Goal: Information Seeking & Learning: Learn about a topic

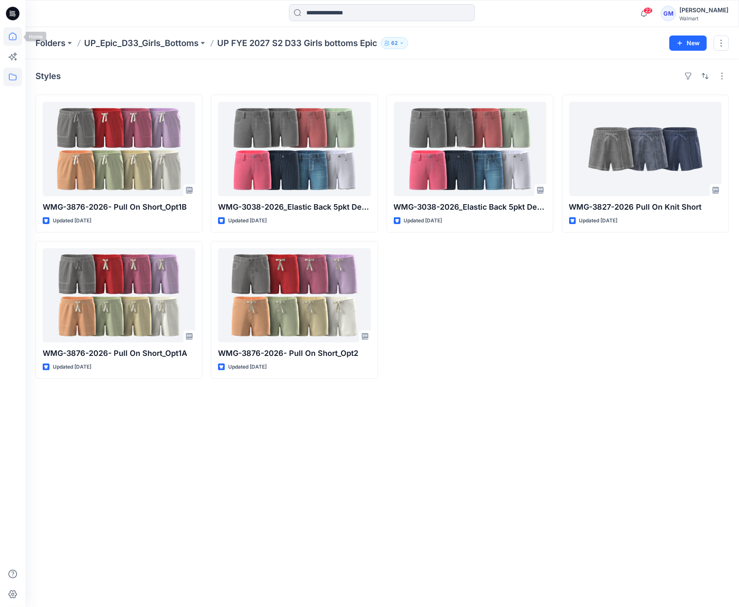
click at [12, 32] on icon at bounding box center [12, 36] width 19 height 19
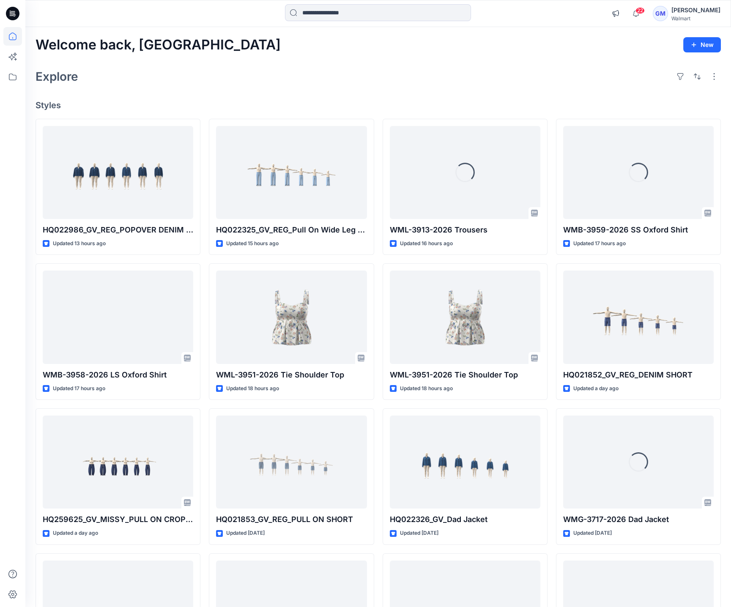
click at [294, 79] on div "Explore" at bounding box center [378, 76] width 685 height 20
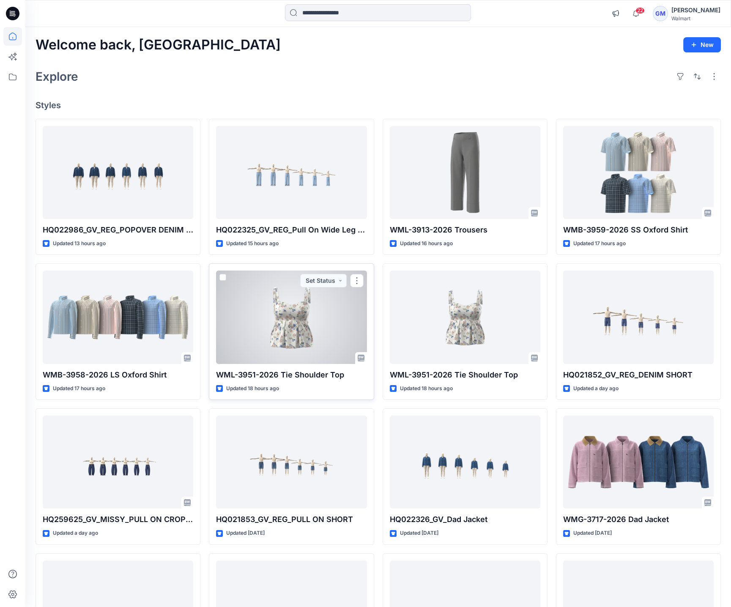
click at [281, 333] on div at bounding box center [291, 316] width 150 height 93
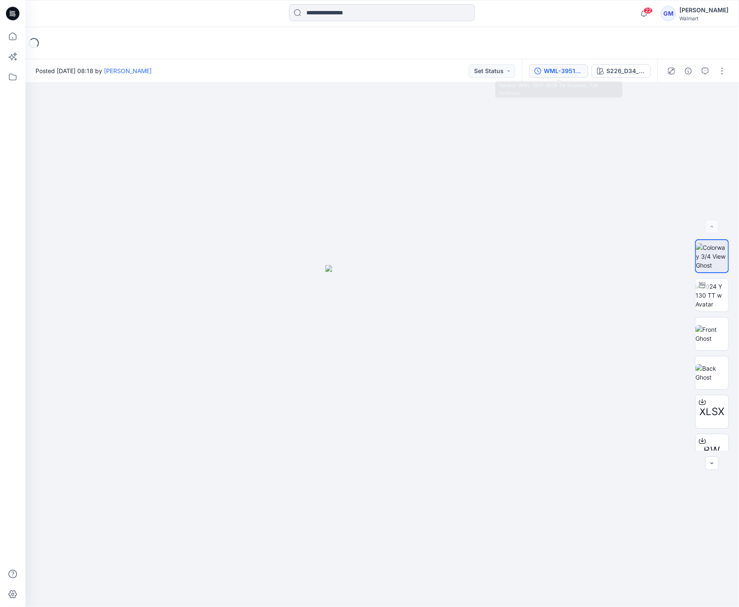
click at [567, 72] on div "WML-3951-2026 Tie Shoulder_Full Colorway" at bounding box center [563, 70] width 39 height 9
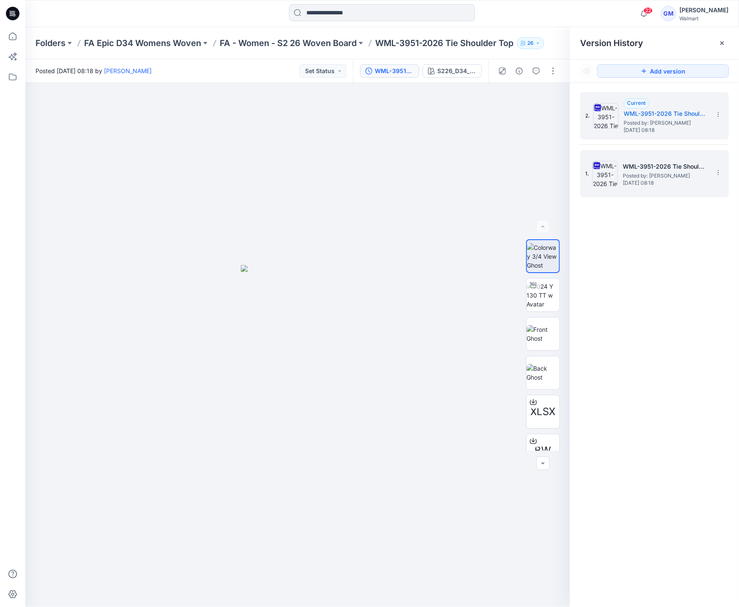
click at [673, 171] on h5 "WML-3951-2026 Tie Shoulder Top_Softsilver" at bounding box center [665, 166] width 85 height 10
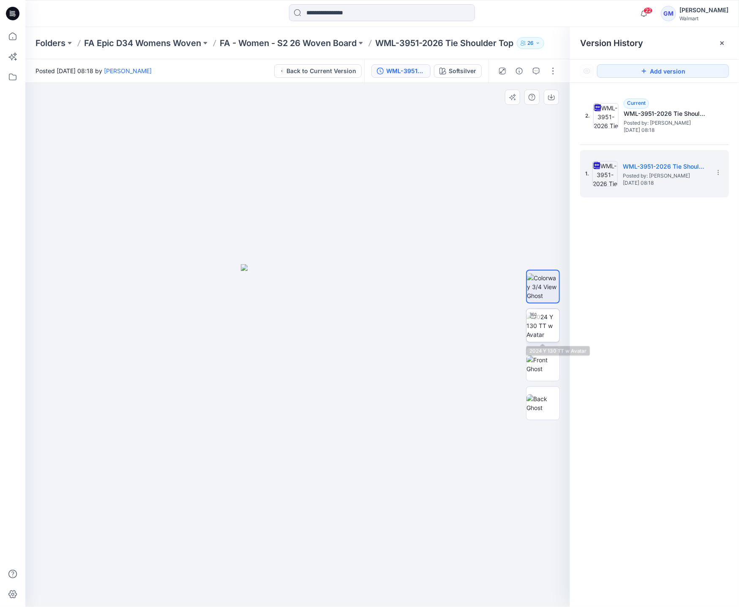
click at [545, 325] on img at bounding box center [543, 325] width 33 height 27
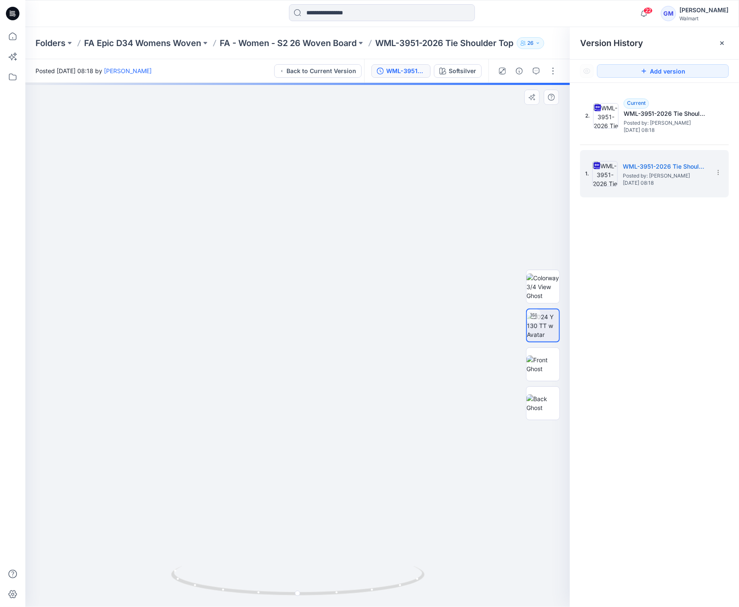
drag, startPoint x: 434, startPoint y: 503, endPoint x: 433, endPoint y: 472, distance: 30.9
click at [433, 472] on img at bounding box center [297, 132] width 1312 height 949
drag, startPoint x: 386, startPoint y: 582, endPoint x: 382, endPoint y: 585, distance: 5.1
click at [382, 482] on icon at bounding box center [299, 582] width 256 height 32
drag, startPoint x: 341, startPoint y: 587, endPoint x: 588, endPoint y: 571, distance: 247.0
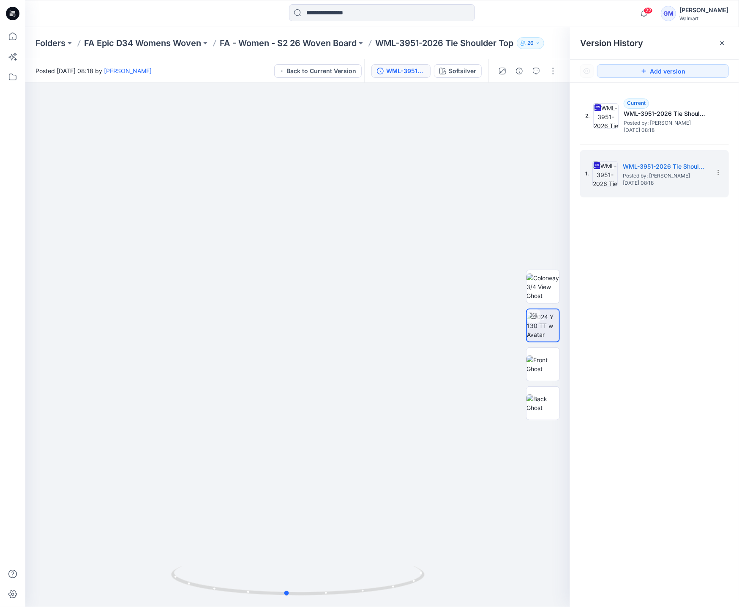
click at [588, 482] on div "Softsilver Loading... Material Properties Loading... Version History Version Hi…" at bounding box center [382, 345] width 714 height 524
drag, startPoint x: 215, startPoint y: 188, endPoint x: 250, endPoint y: 206, distance: 39.7
click at [215, 188] on img at bounding box center [297, 79] width 1510 height 1055
drag, startPoint x: 380, startPoint y: 598, endPoint x: 407, endPoint y: 595, distance: 26.4
click at [407, 482] on div at bounding box center [298, 586] width 254 height 42
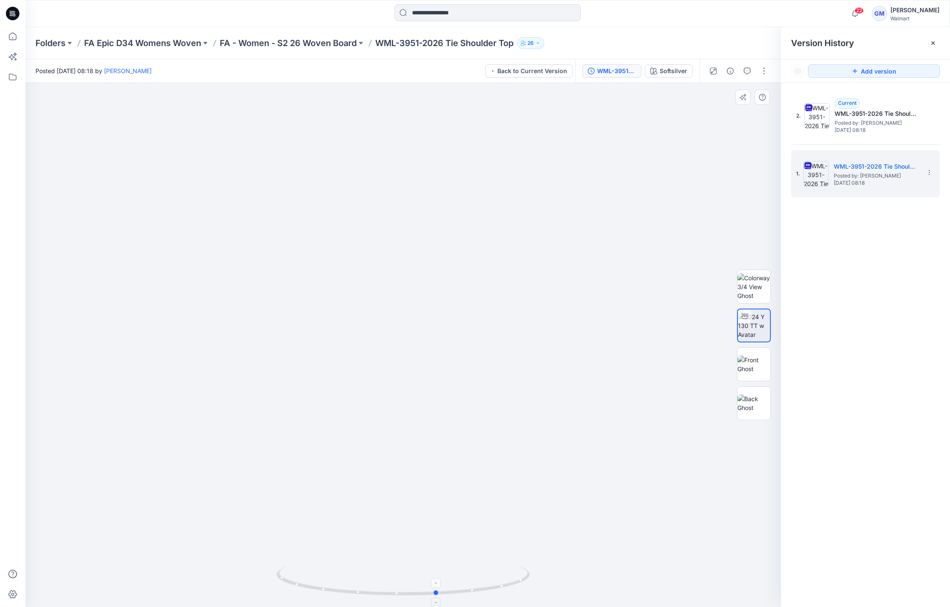
drag, startPoint x: 453, startPoint y: 594, endPoint x: 471, endPoint y: 593, distance: 18.2
click at [471, 482] on icon at bounding box center [404, 582] width 256 height 32
drag, startPoint x: 519, startPoint y: 582, endPoint x: 503, endPoint y: 582, distance: 16.1
click at [503, 482] on icon at bounding box center [404, 582] width 256 height 32
drag, startPoint x: 516, startPoint y: 587, endPoint x: 473, endPoint y: 589, distance: 42.7
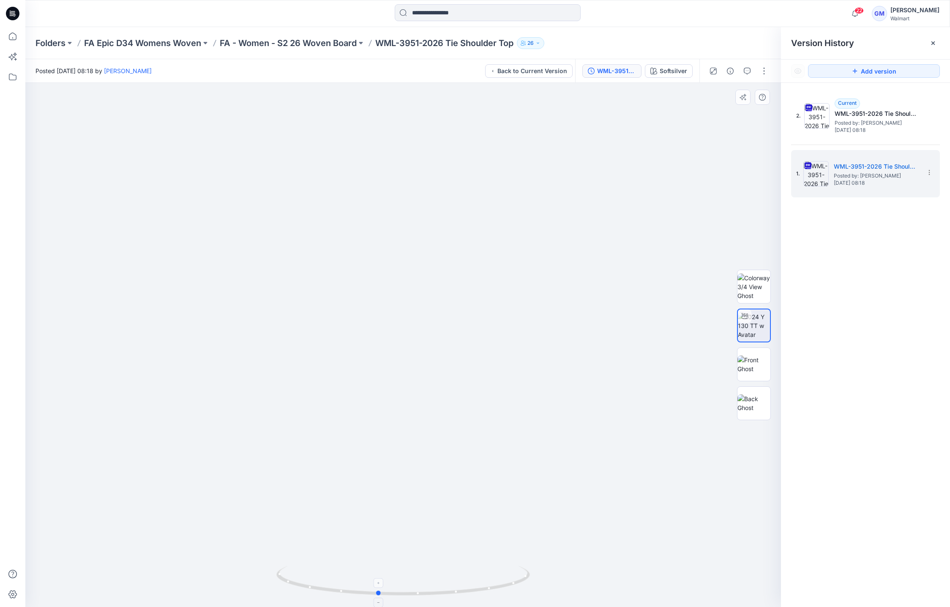
click at [473, 482] on icon at bounding box center [404, 582] width 256 height 32
drag, startPoint x: 473, startPoint y: 593, endPoint x: 518, endPoint y: 596, distance: 45.3
click at [518, 482] on icon at bounding box center [404, 582] width 256 height 32
click at [428, 422] on img at bounding box center [401, 19] width 1731 height 1175
click at [431, 69] on div "Posted Monday, September 01, 2025 08:18 by Gayan Mahawithanalage Back to Curren…" at bounding box center [300, 70] width 550 height 23
